Goal: Task Accomplishment & Management: Use online tool/utility

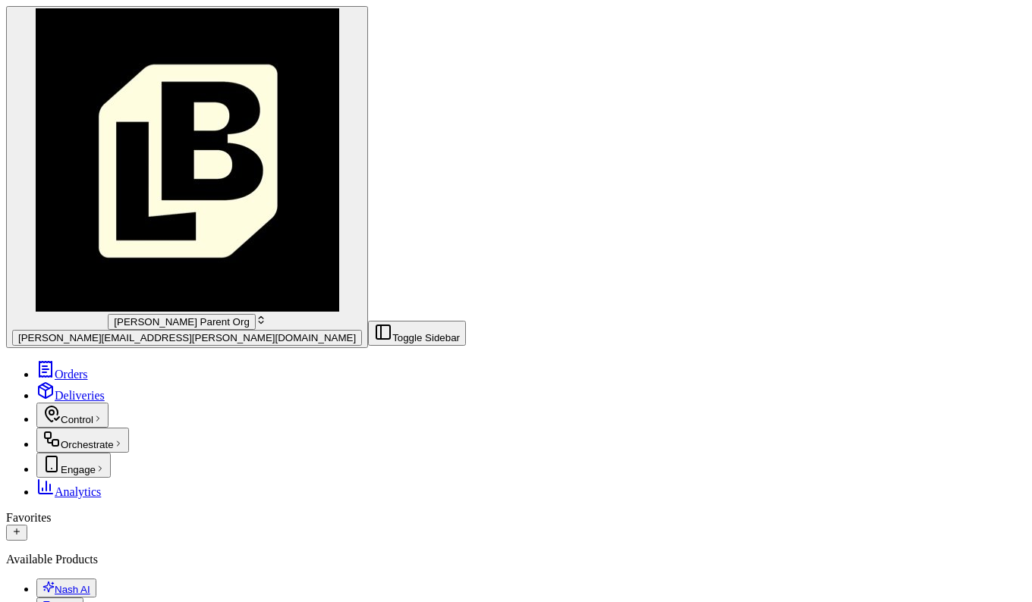
scroll to position [73, 0]
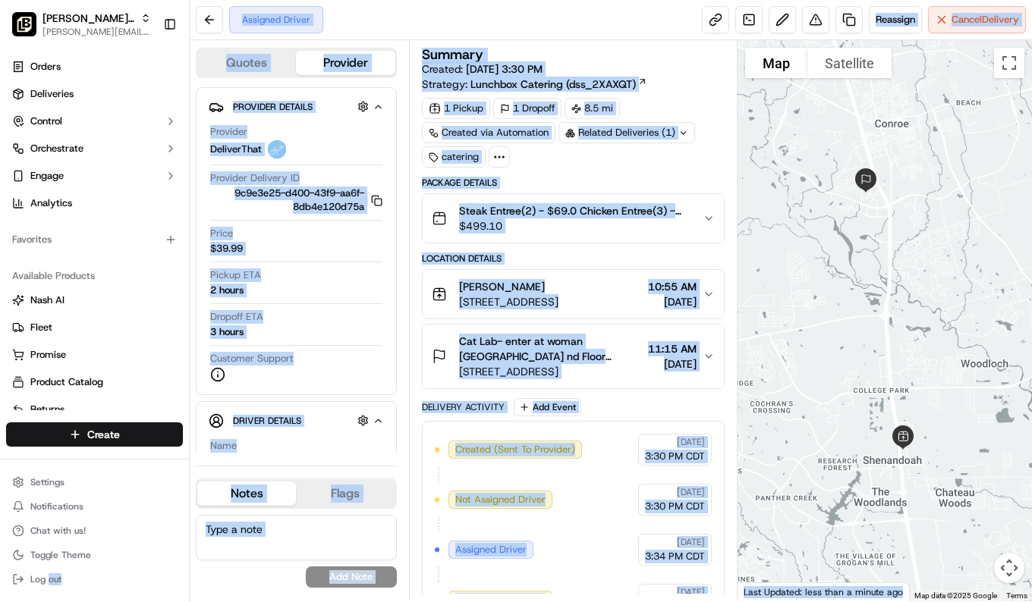
drag, startPoint x: 875, startPoint y: 132, endPoint x: 640, endPoint y: 333, distance: 309.4
click at [640, 333] on button "Cat Lab- enter at woman [GEOGRAPHIC_DATA][PERSON_NAME][STREET_ADDRESS] 11:15 AM…" at bounding box center [573, 357] width 301 height 64
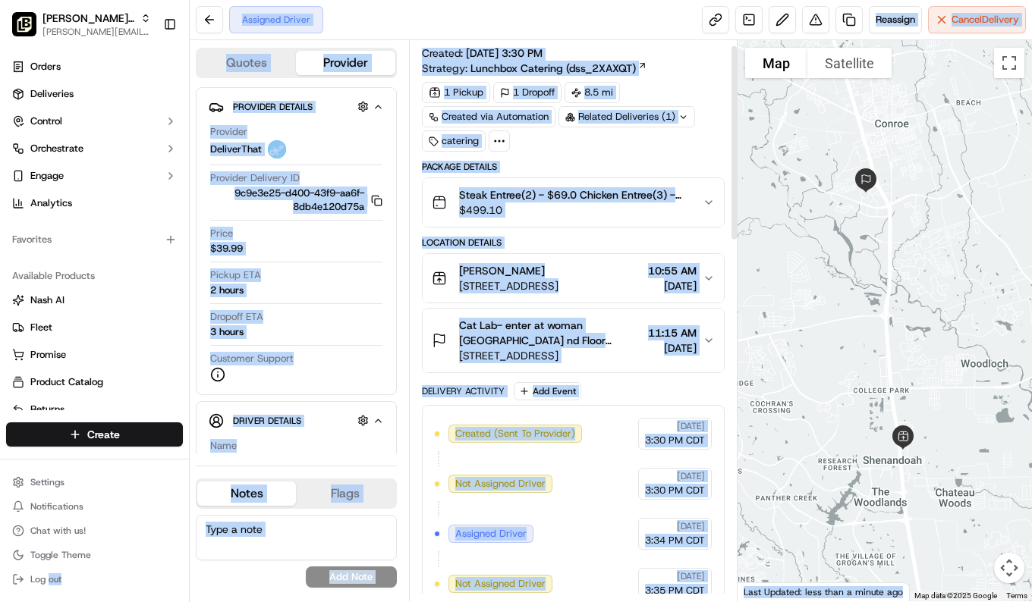
scroll to position [17, 0]
